Goal: Task Accomplishment & Management: Manage account settings

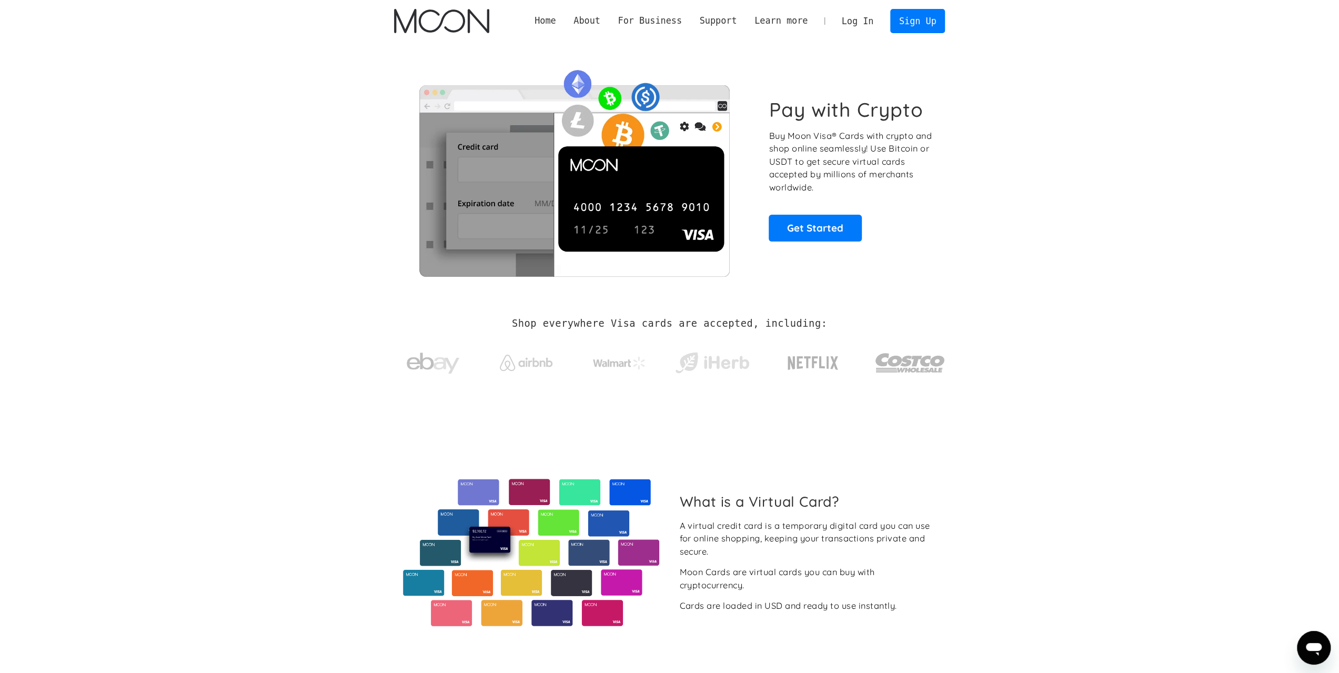
click at [865, 24] on link "Log In" at bounding box center [857, 20] width 49 height 23
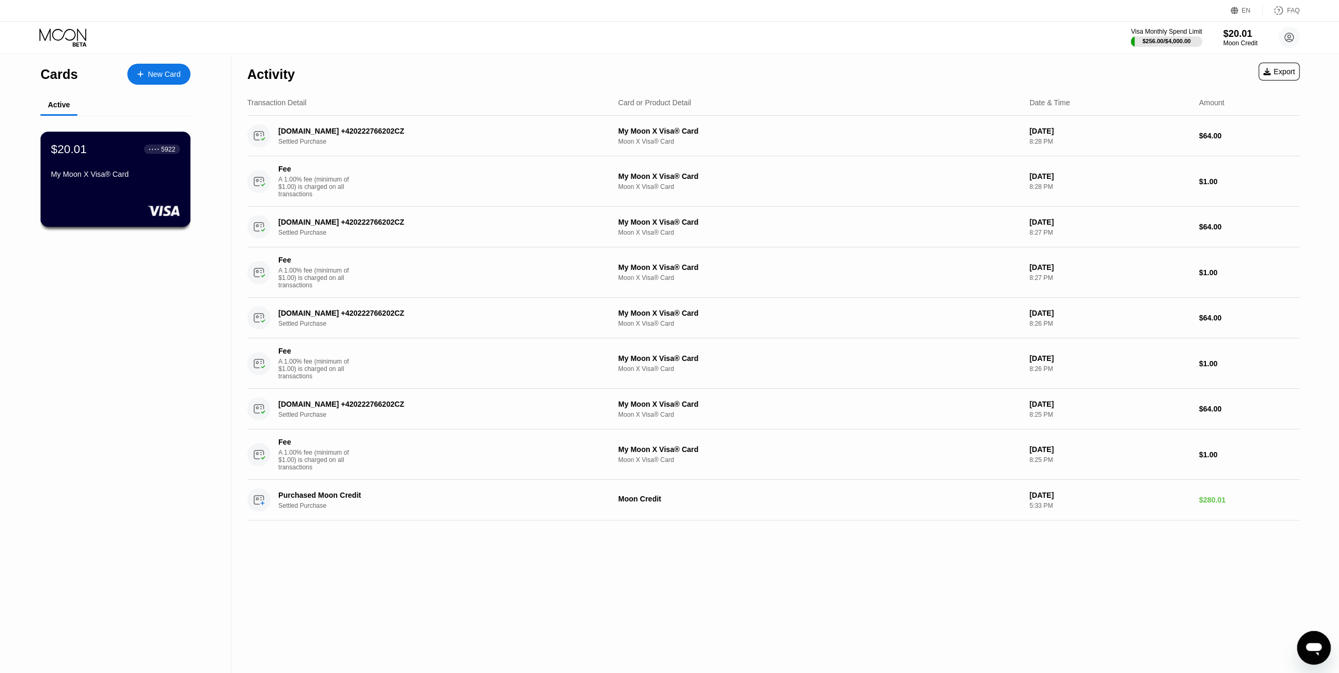
click at [158, 175] on div "My Moon X Visa® Card" at bounding box center [115, 174] width 129 height 8
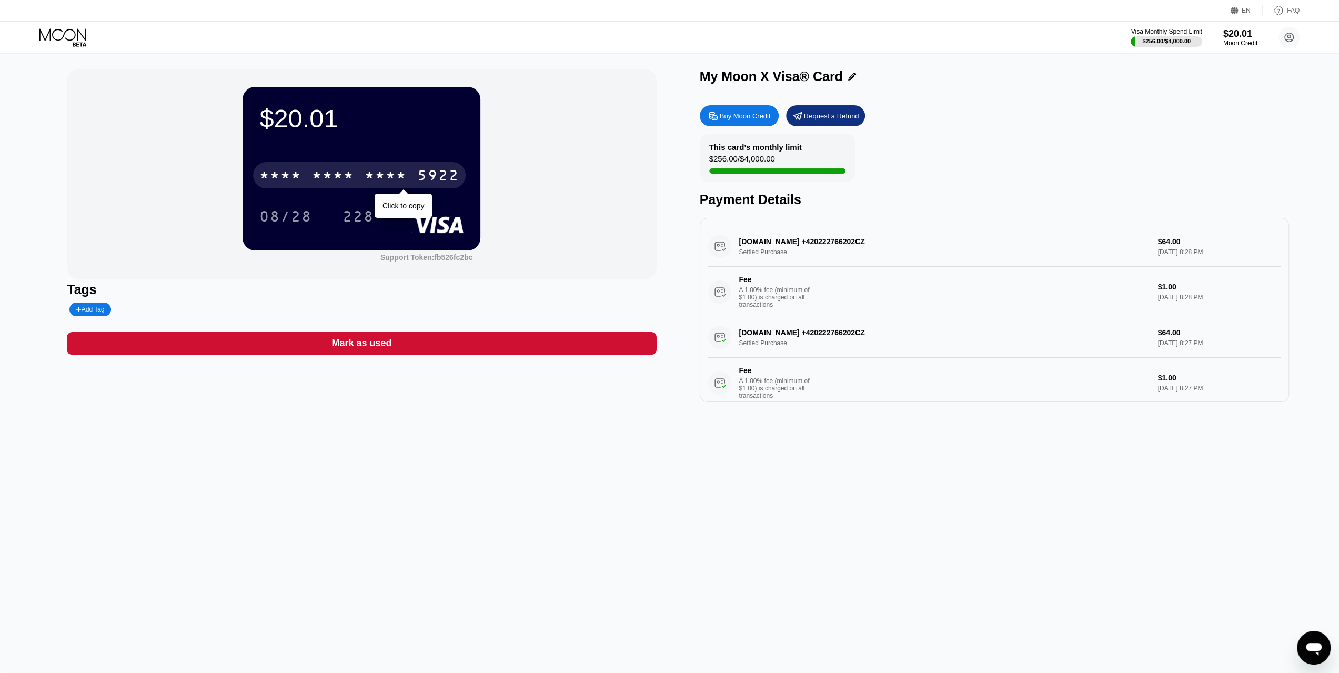
click at [388, 181] on div "* * * *" at bounding box center [386, 176] width 42 height 17
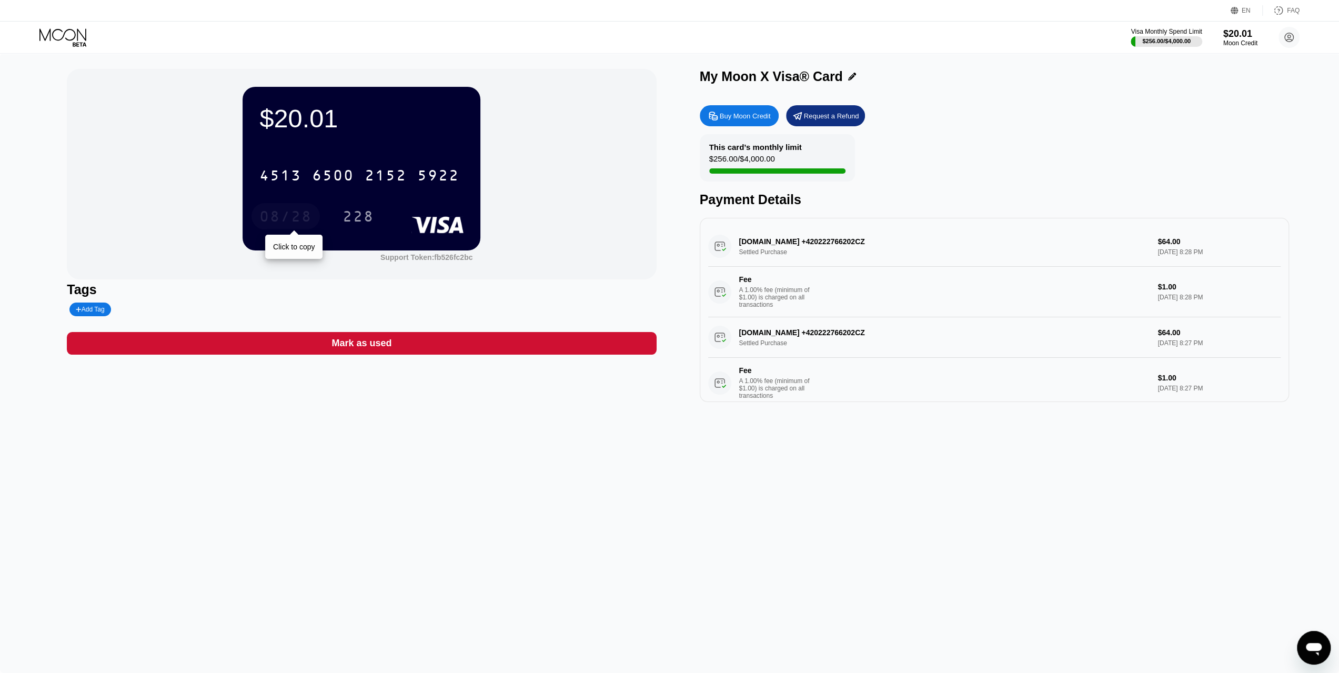
click at [291, 216] on div "08/28" at bounding box center [285, 217] width 53 height 17
click at [351, 218] on div "228" at bounding box center [358, 217] width 32 height 17
